Goal: Task Accomplishment & Management: Manage account settings

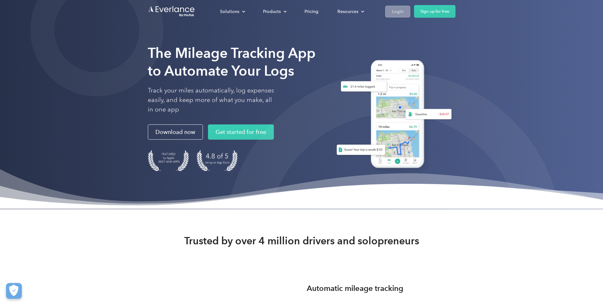
click at [404, 8] on div "Login" at bounding box center [398, 12] width 12 height 8
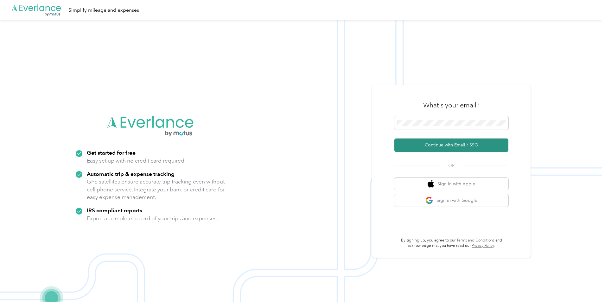
click at [416, 148] on button "Continue with Email / SSO" at bounding box center [451, 144] width 114 height 13
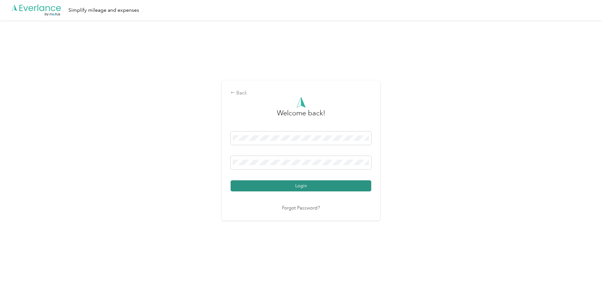
click at [275, 188] on button "Login" at bounding box center [300, 185] width 141 height 11
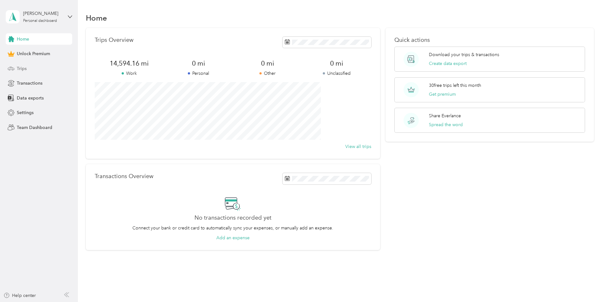
click at [32, 68] on div "Trips" at bounding box center [39, 68] width 66 height 11
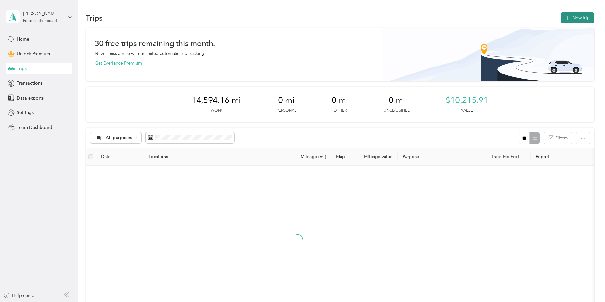
click at [564, 18] on icon "button" at bounding box center [567, 18] width 7 height 7
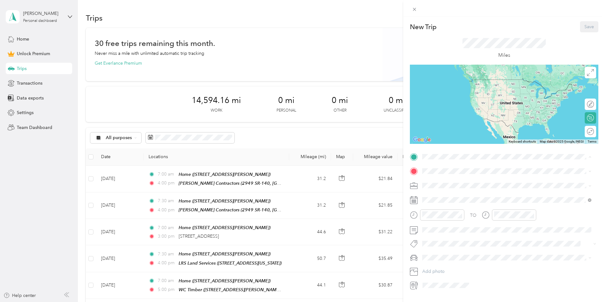
click at [450, 222] on div "Home" at bounding box center [454, 222] width 40 height 6
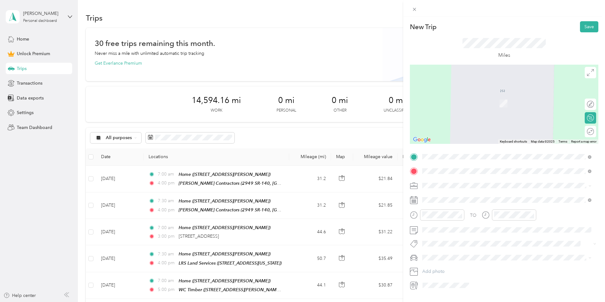
click at [462, 239] on strong "AERO [GEOGRAPHIC_DATA]" at bounding box center [464, 236] width 61 height 6
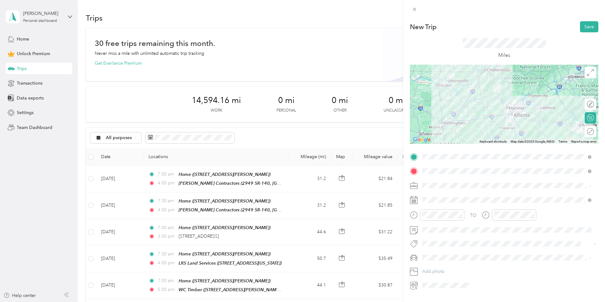
click at [588, 128] on div "Round trip" at bounding box center [589, 131] width 11 height 11
click at [581, 131] on div at bounding box center [584, 132] width 6 height 6
click at [449, 197] on div "Work" at bounding box center [506, 196] width 165 height 7
click at [429, 150] on div "07" at bounding box center [428, 154] width 15 height 9
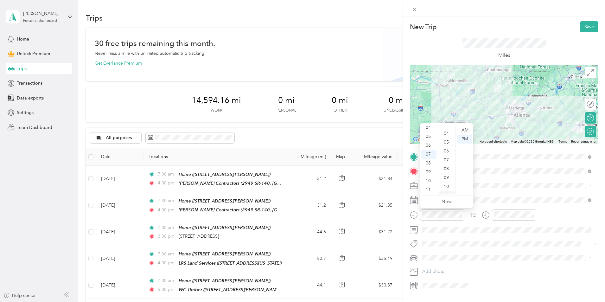
scroll to position [0, 0]
click at [450, 128] on div "00" at bounding box center [446, 130] width 15 height 9
click at [458, 128] on div "AM" at bounding box center [464, 130] width 15 height 9
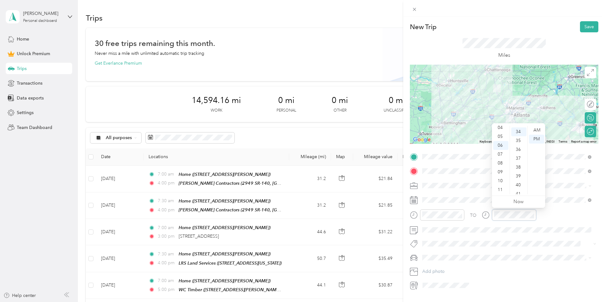
scroll to position [301, 0]
click at [500, 128] on div "04" at bounding box center [500, 127] width 15 height 9
click at [518, 128] on div "30" at bounding box center [518, 126] width 15 height 9
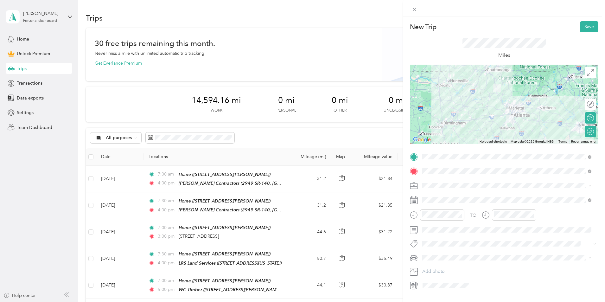
click at [440, 267] on div "Tremor" at bounding box center [506, 268] width 165 height 7
click at [588, 27] on button "Save" at bounding box center [589, 26] width 18 height 11
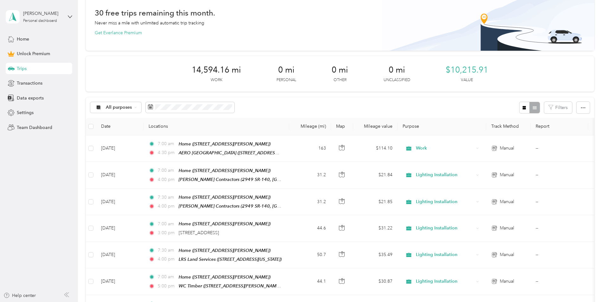
scroll to position [0, 0]
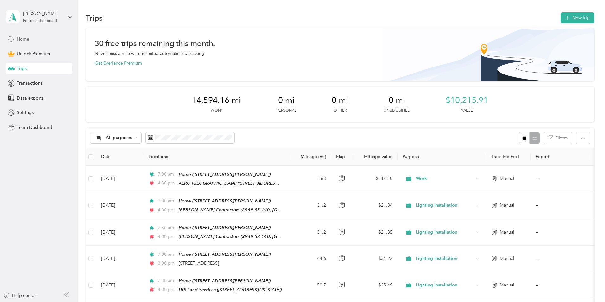
click at [32, 41] on div "Home" at bounding box center [39, 38] width 66 height 11
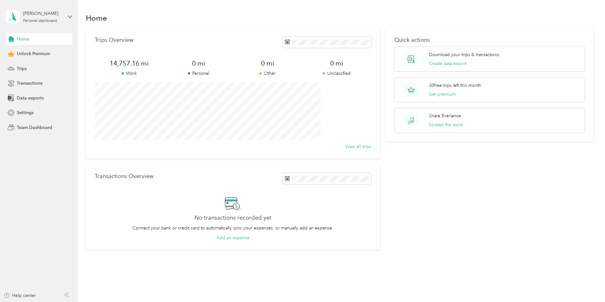
click at [44, 38] on div "Home" at bounding box center [39, 38] width 66 height 11
click at [29, 66] on div "Trips" at bounding box center [39, 68] width 66 height 11
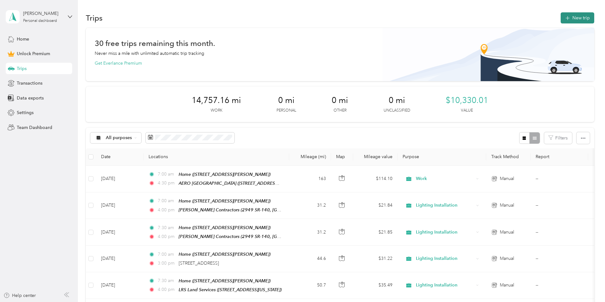
click at [564, 18] on icon "button" at bounding box center [567, 18] width 7 height 7
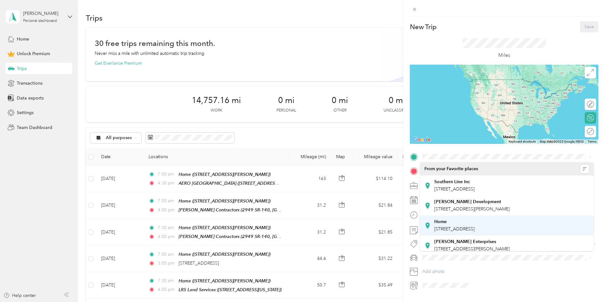
click at [445, 225] on div "Home [STREET_ADDRESS]" at bounding box center [454, 225] width 40 height 13
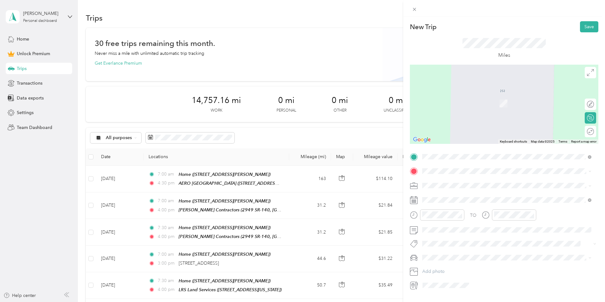
click at [429, 166] on div "TO Add photo" at bounding box center [504, 221] width 188 height 139
click at [465, 246] on span "[STREET_ADDRESS][PERSON_NAME][US_STATE]" at bounding box center [483, 242] width 98 height 5
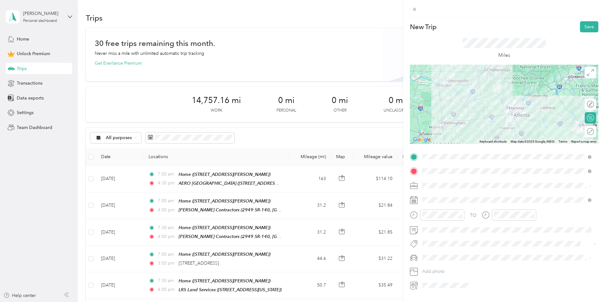
click at [594, 132] on div "Round trip" at bounding box center [594, 131] width 0 height 7
click at [585, 132] on div at bounding box center [586, 131] width 13 height 7
click at [439, 195] on div "Work" at bounding box center [506, 196] width 165 height 7
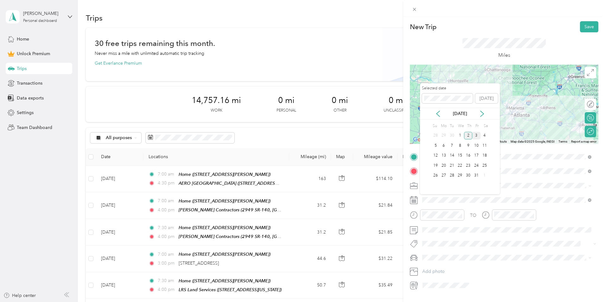
click at [478, 136] on div "3" at bounding box center [476, 136] width 8 height 8
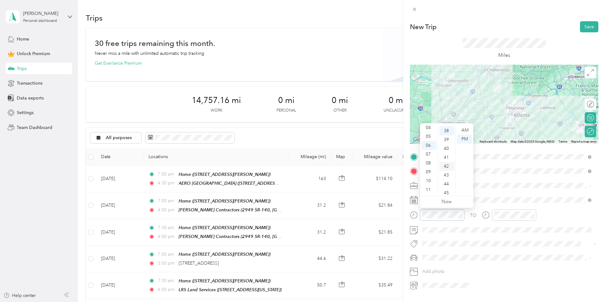
scroll to position [337, 0]
click at [427, 134] on div "05" at bounding box center [428, 136] width 15 height 9
click at [444, 155] on div "30" at bounding box center [446, 154] width 15 height 9
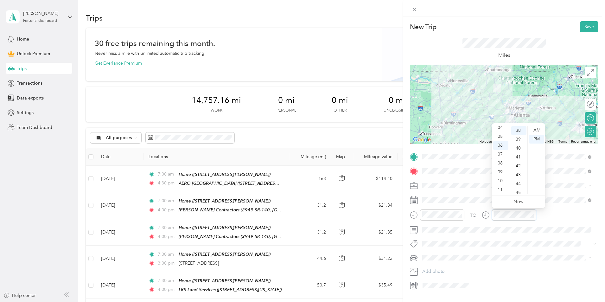
scroll to position [337, 0]
click at [501, 129] on div "04" at bounding box center [500, 127] width 15 height 9
click at [519, 152] on div "30" at bounding box center [518, 154] width 15 height 9
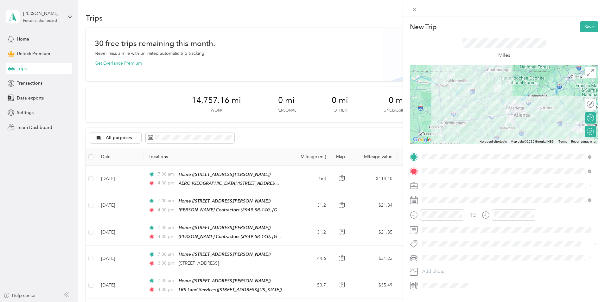
click at [438, 265] on div "Tremor" at bounding box center [506, 268] width 165 height 7
click at [584, 28] on button "Save" at bounding box center [589, 26] width 18 height 11
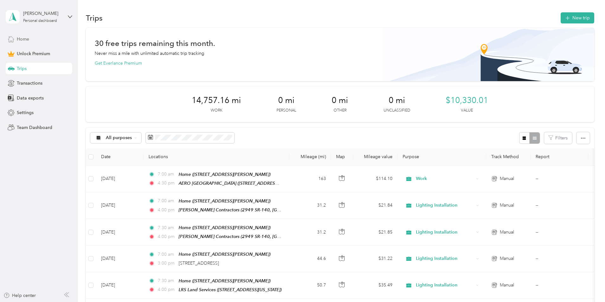
click at [34, 36] on div "Home" at bounding box center [39, 38] width 66 height 11
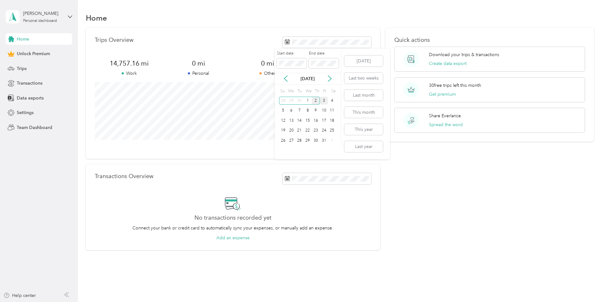
click at [323, 98] on div "3" at bounding box center [324, 101] width 8 height 8
click at [369, 31] on div "Trips Overview 14,757.16 mi Work 0 mi Personal 0 mi Other 0 mi Unclassified Vie…" at bounding box center [233, 93] width 294 height 131
click at [285, 78] on icon at bounding box center [285, 79] width 3 height 6
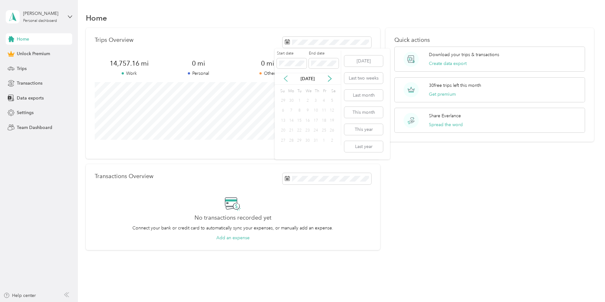
click at [285, 78] on icon at bounding box center [285, 79] width 3 height 6
click at [366, 24] on div "Home" at bounding box center [340, 17] width 508 height 13
click at [286, 79] on icon at bounding box center [285, 78] width 6 height 6
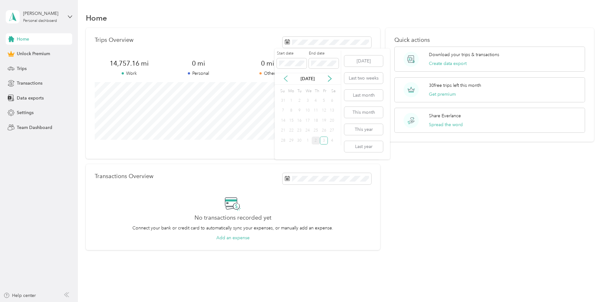
click at [285, 78] on icon at bounding box center [285, 79] width 3 height 6
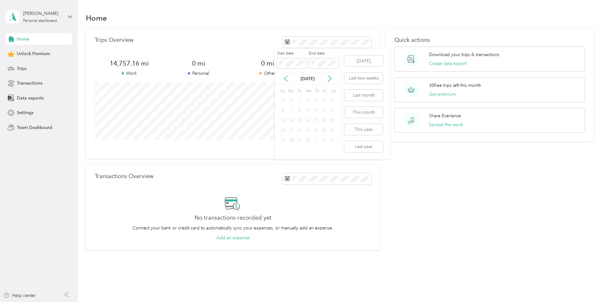
click at [285, 78] on icon at bounding box center [285, 79] width 3 height 6
click at [333, 77] on div "[DATE]" at bounding box center [307, 78] width 66 height 7
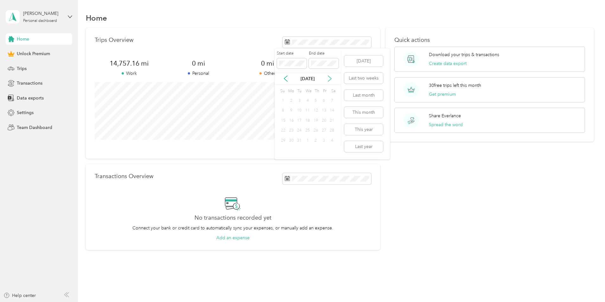
click at [331, 78] on icon at bounding box center [329, 78] width 6 height 6
click at [308, 99] on div "1" at bounding box center [307, 101] width 8 height 8
click at [254, 63] on body "[PERSON_NAME] Personal dashboard Home Unlock Premium Trips Transactions Data ex…" at bounding box center [301, 151] width 602 height 302
click at [326, 59] on span at bounding box center [324, 63] width 30 height 10
click at [425, 180] on div "Quick actions Download your trips & transactions Create data export 30 free tri…" at bounding box center [489, 139] width 208 height 222
